Goal: Transaction & Acquisition: Purchase product/service

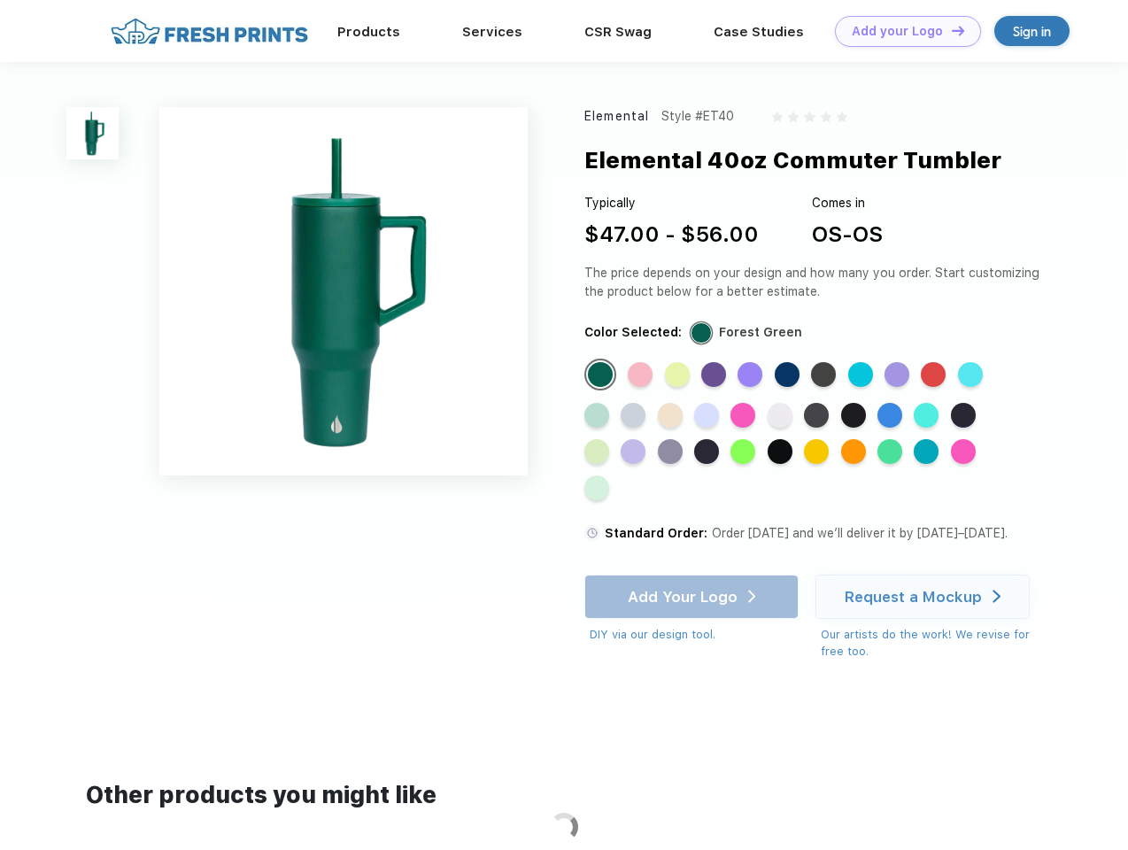
click at [901, 31] on link "Add your Logo Design Tool" at bounding box center [908, 31] width 146 height 31
click at [93, 133] on img at bounding box center [92, 133] width 52 height 52
click at [602, 375] on div "Standard Color" at bounding box center [600, 374] width 25 height 25
click at [642, 375] on div "Standard Color" at bounding box center [640, 374] width 25 height 25
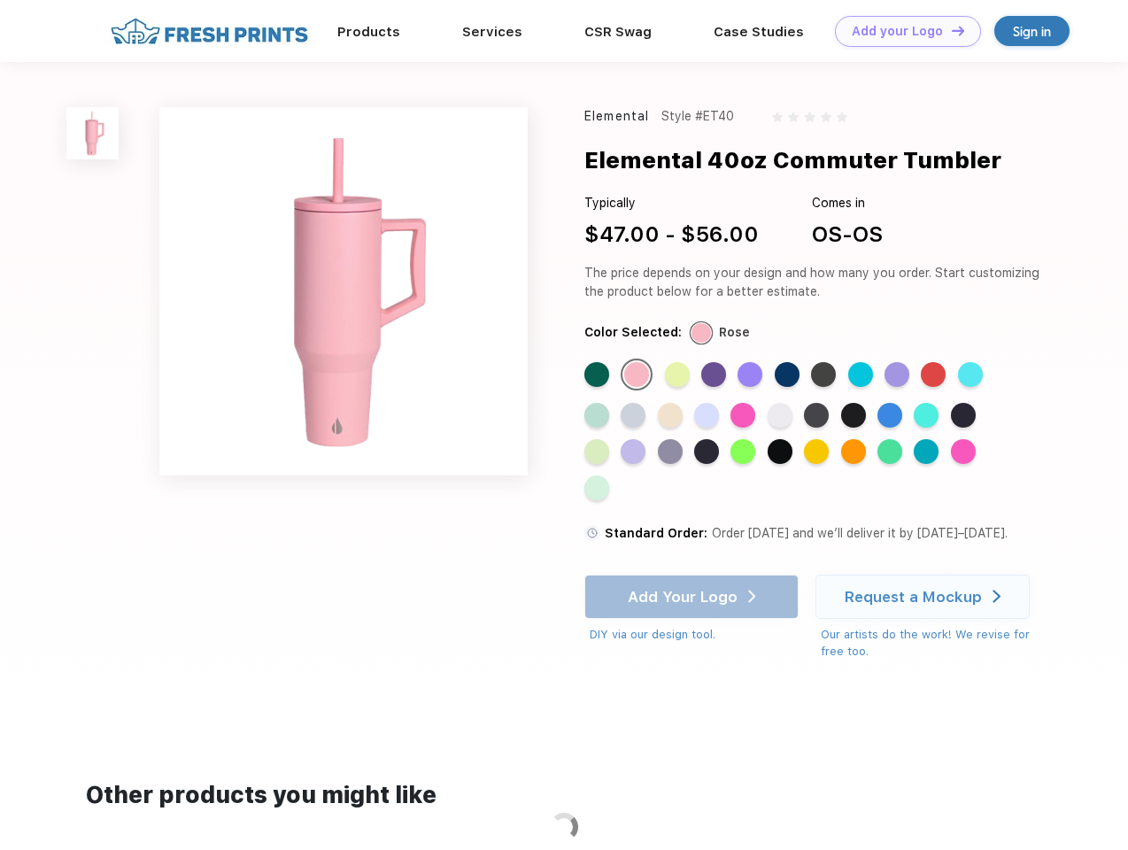
click at [679, 375] on div "Standard Color" at bounding box center [677, 374] width 25 height 25
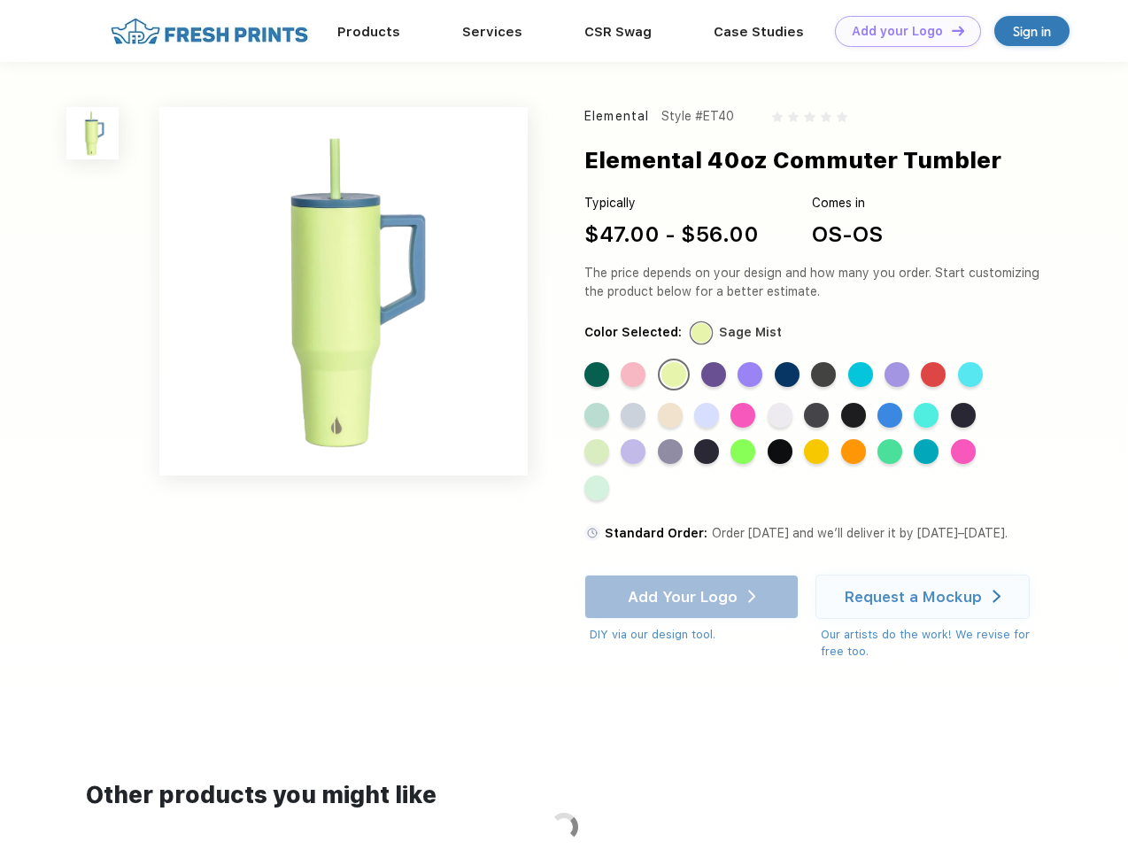
click at [715, 375] on div "Standard Color" at bounding box center [713, 374] width 25 height 25
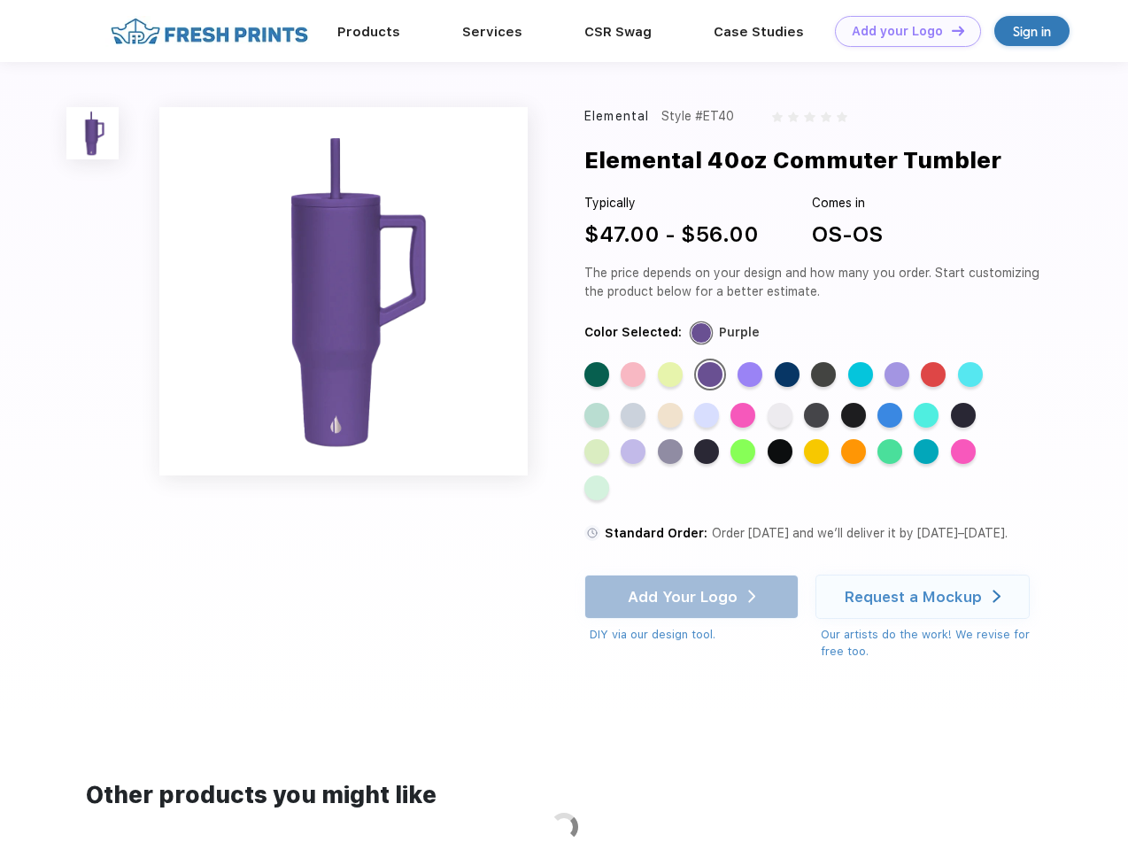
click at [752, 375] on div "Standard Color" at bounding box center [749, 374] width 25 height 25
click at [789, 375] on div "Standard Color" at bounding box center [787, 374] width 25 height 25
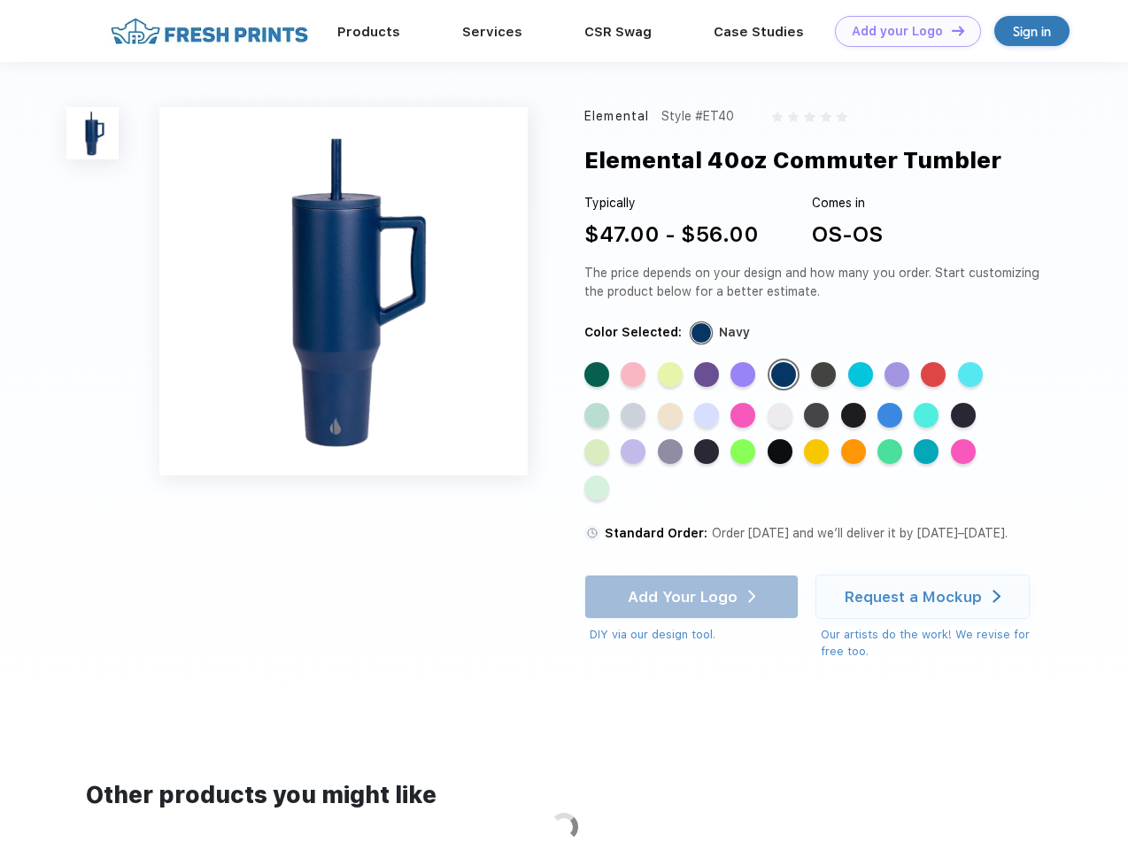
click at [825, 375] on div "Standard Color" at bounding box center [823, 374] width 25 height 25
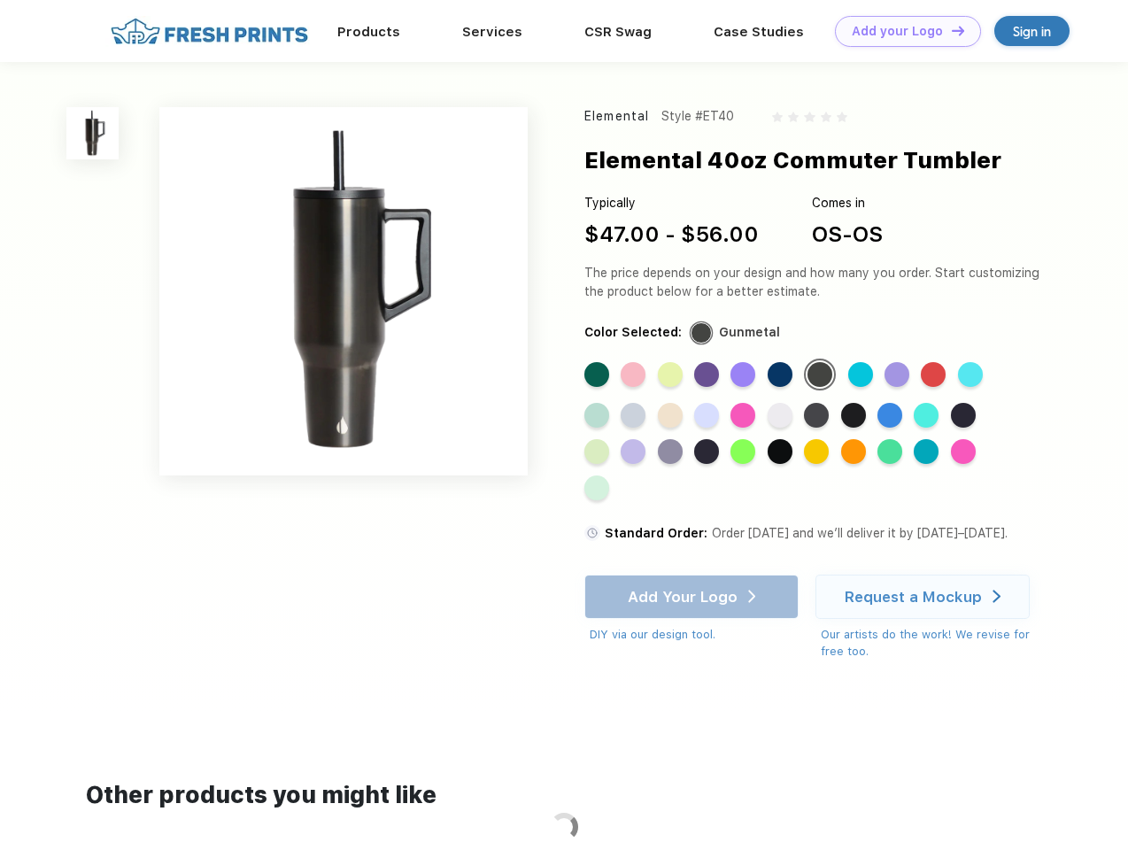
click at [862, 375] on div "Standard Color" at bounding box center [860, 374] width 25 height 25
